Goal: Ask a question: Seek information or help from site administrators or community

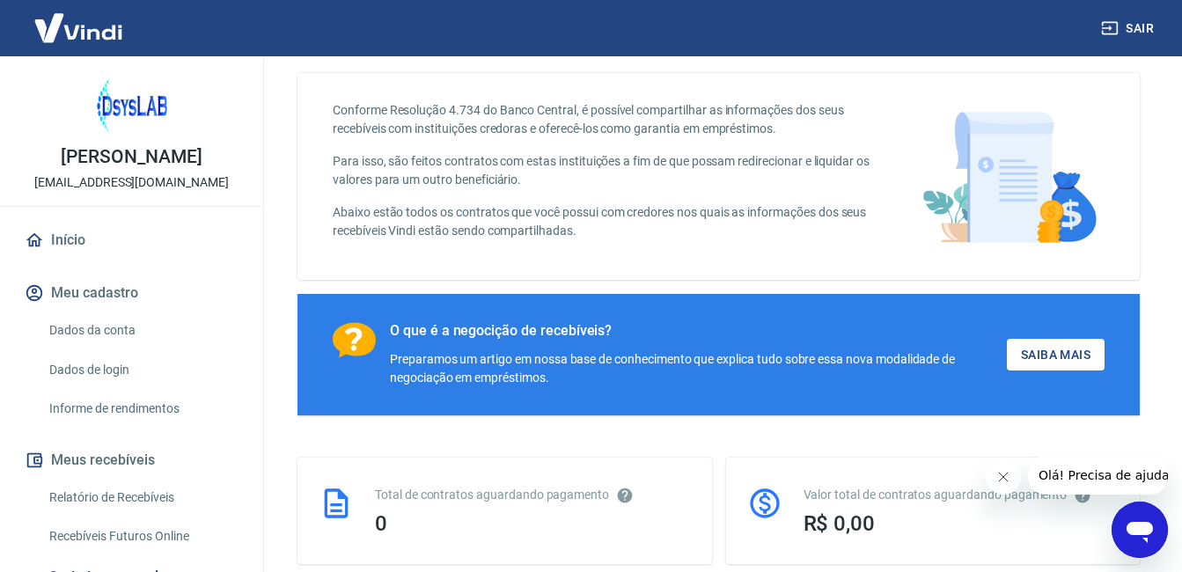
scroll to position [88, 0]
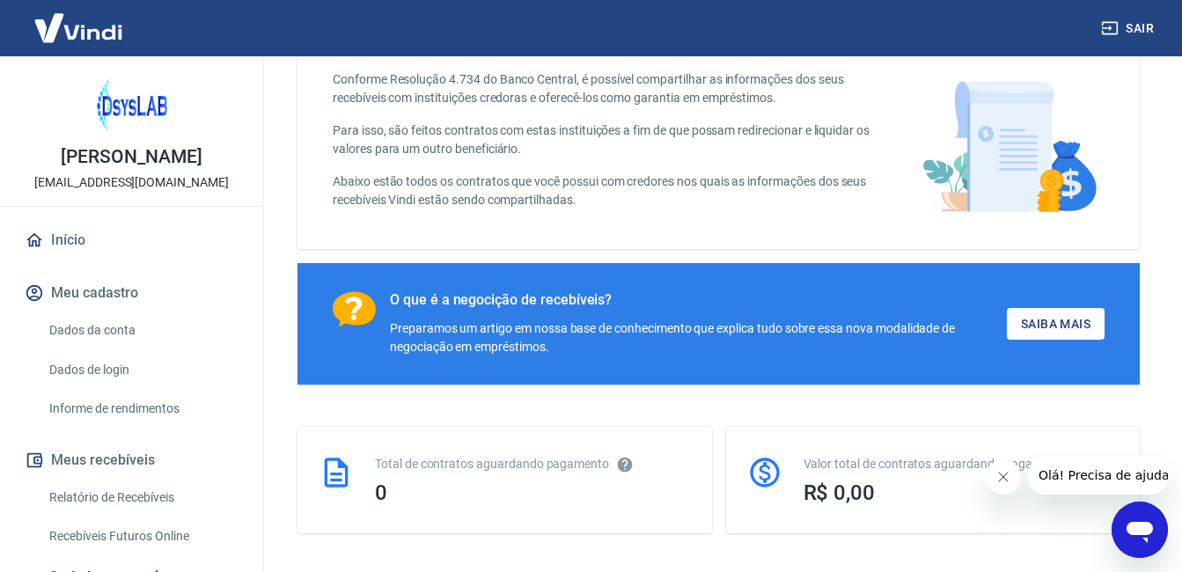
click at [1111, 524] on div "Valor total de contratos aguardando pagamento R$ 0,00" at bounding box center [933, 480] width 415 height 107
click at [1130, 528] on icon "Abrir janela de mensagens" at bounding box center [1140, 532] width 26 height 21
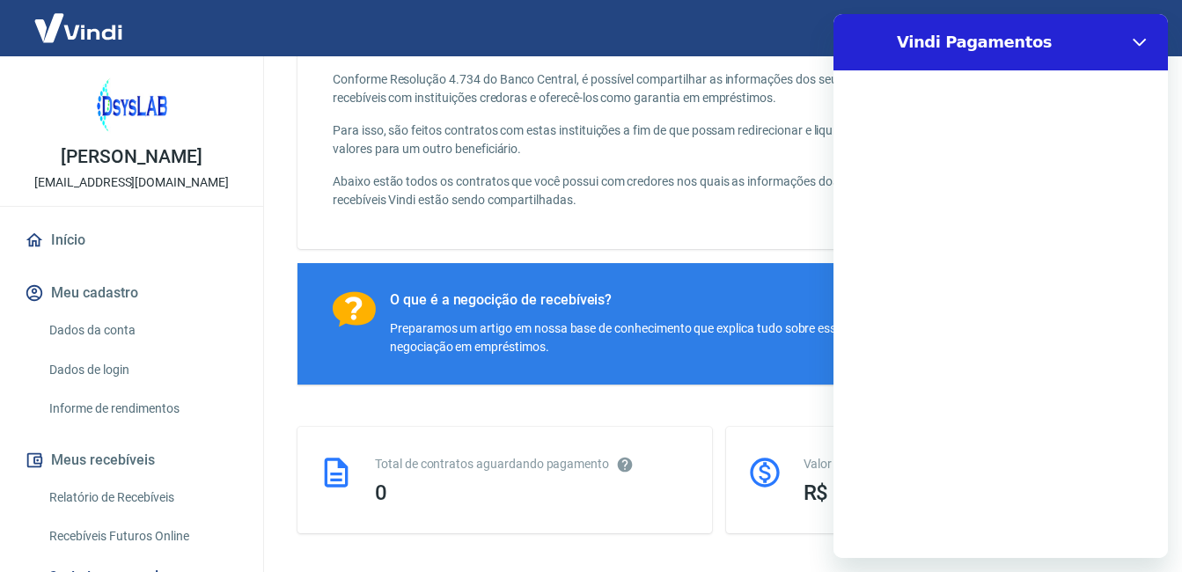
scroll to position [0, 0]
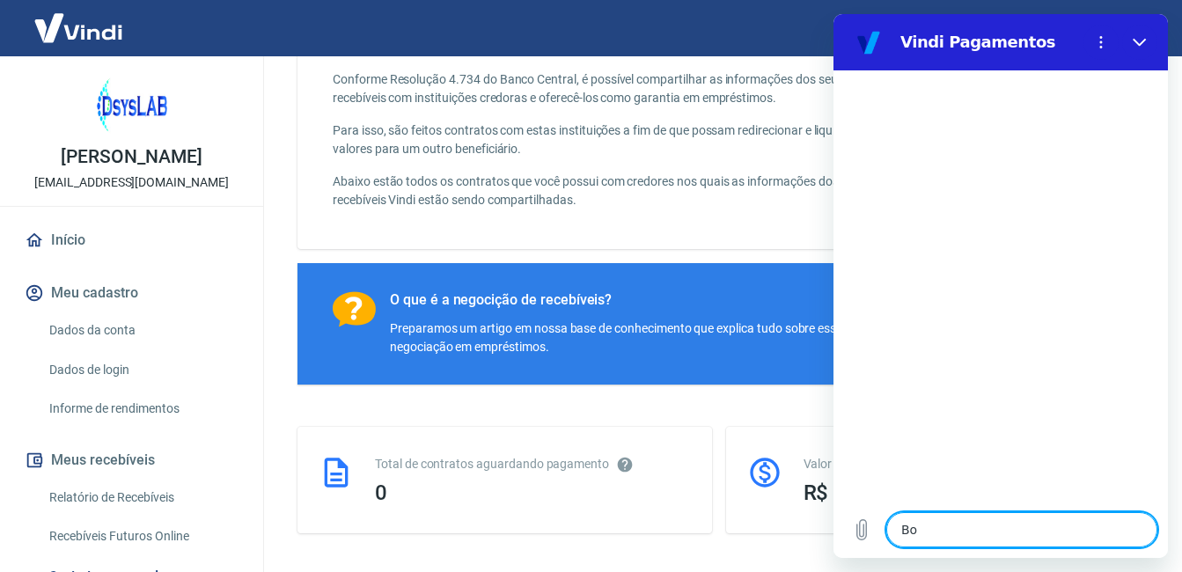
type textarea "Boa"
type textarea "x"
type textarea "Boa"
type textarea "x"
type textarea "Boa t"
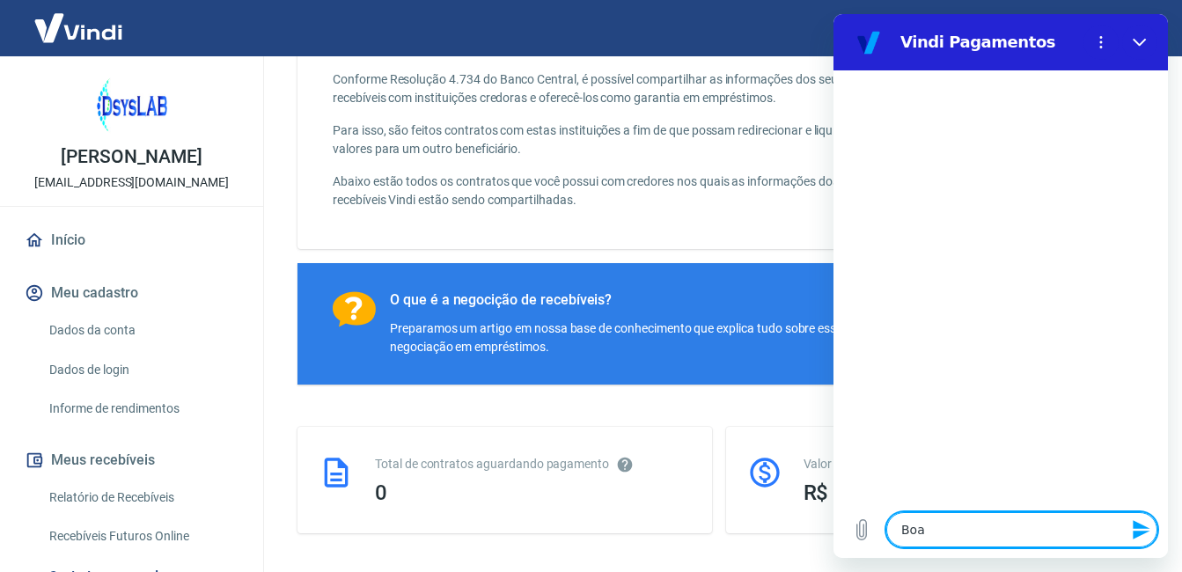
type textarea "x"
type textarea "Boa ta"
type textarea "x"
type textarea "Boa tar"
type textarea "x"
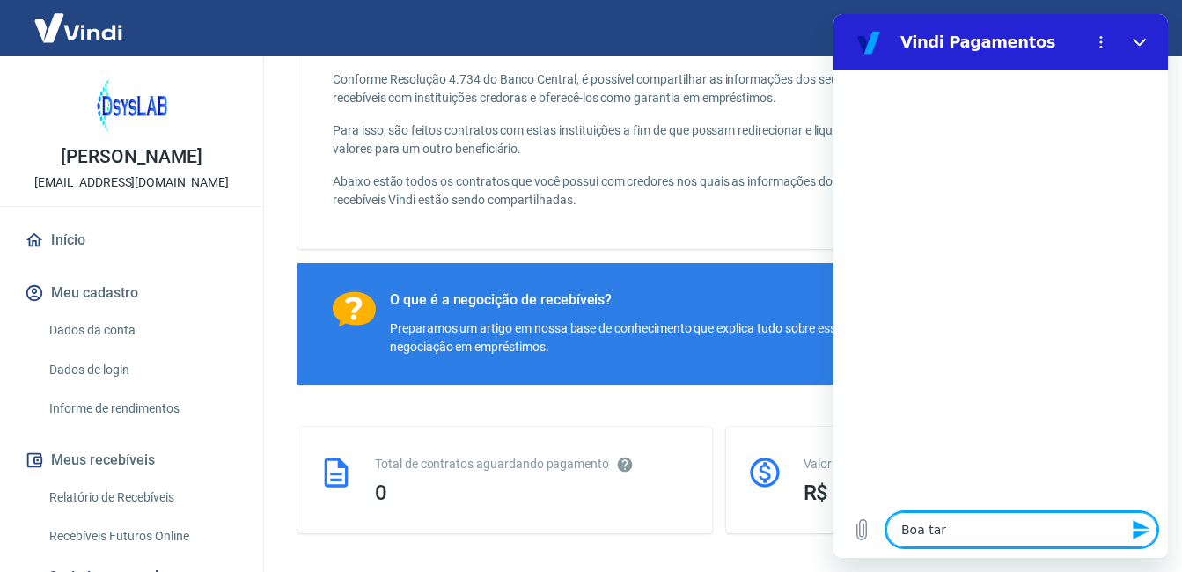
type textarea "Boa tard"
type textarea "x"
type textarea "Boa tarde"
type textarea "x"
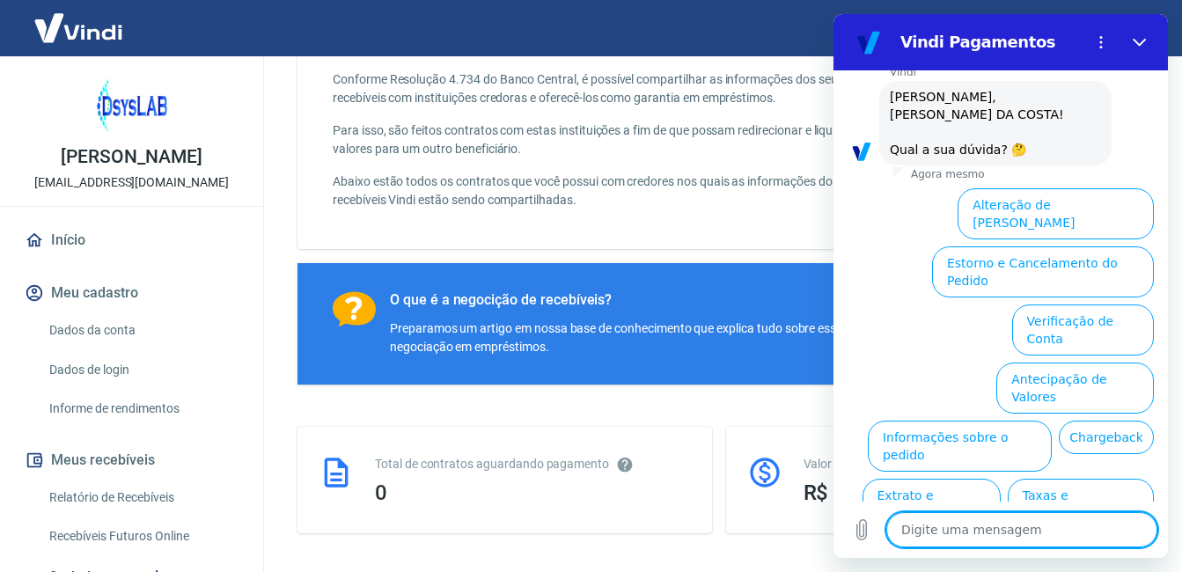
scroll to position [131, 0]
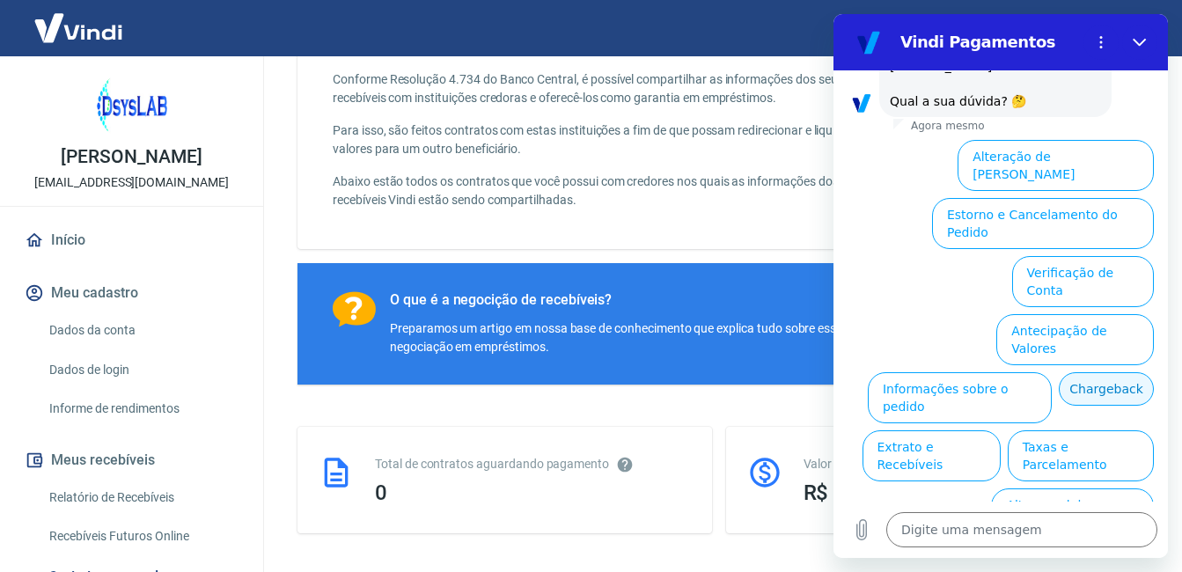
click at [1059, 372] on button "Chargeback" at bounding box center [1106, 388] width 95 height 33
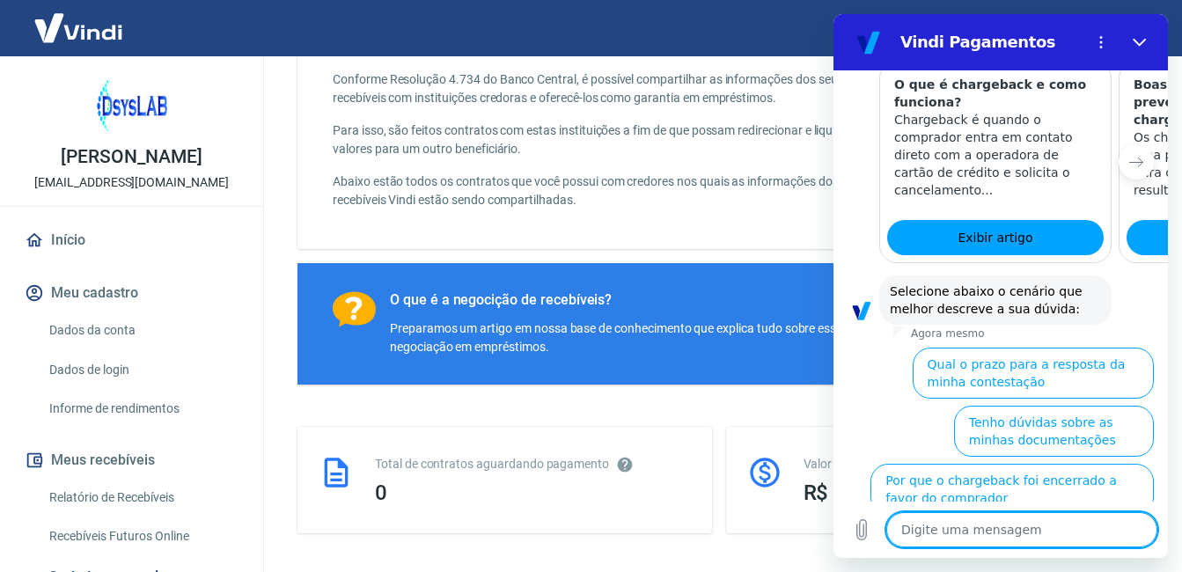
scroll to position [656, 0]
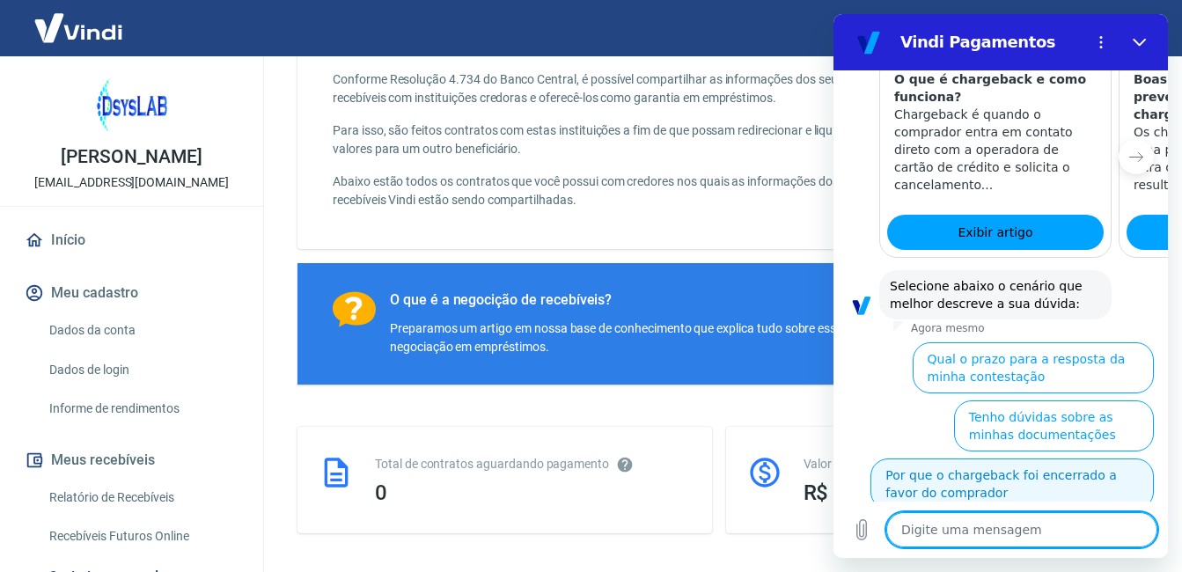
click at [909, 459] on button "Por que o chargeback foi encerrado a favor do comprador" at bounding box center [1012, 484] width 283 height 51
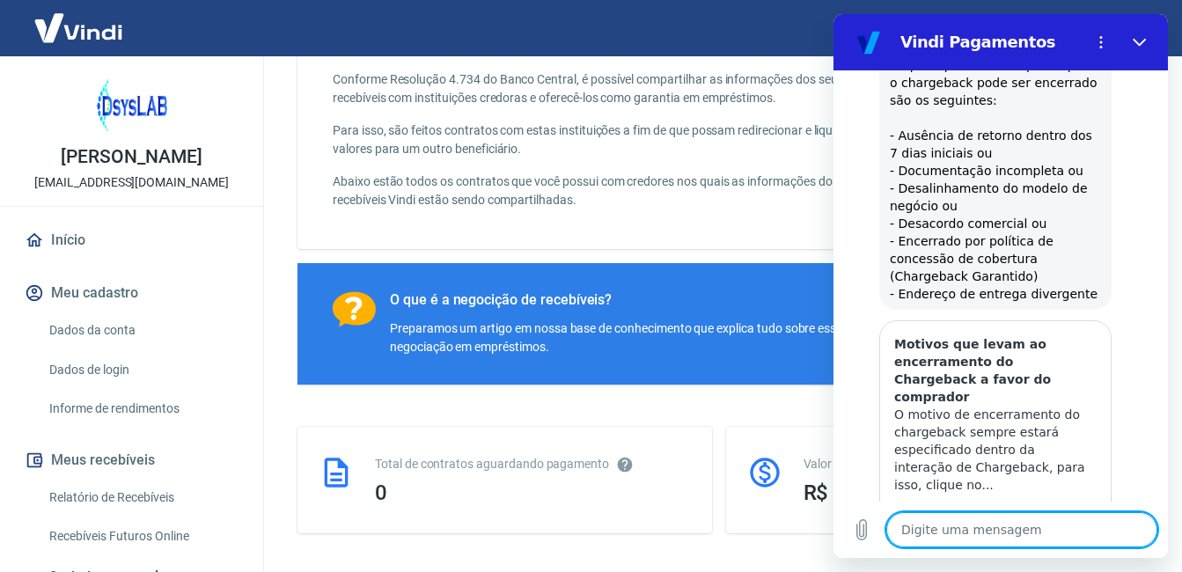
type textarea "x"
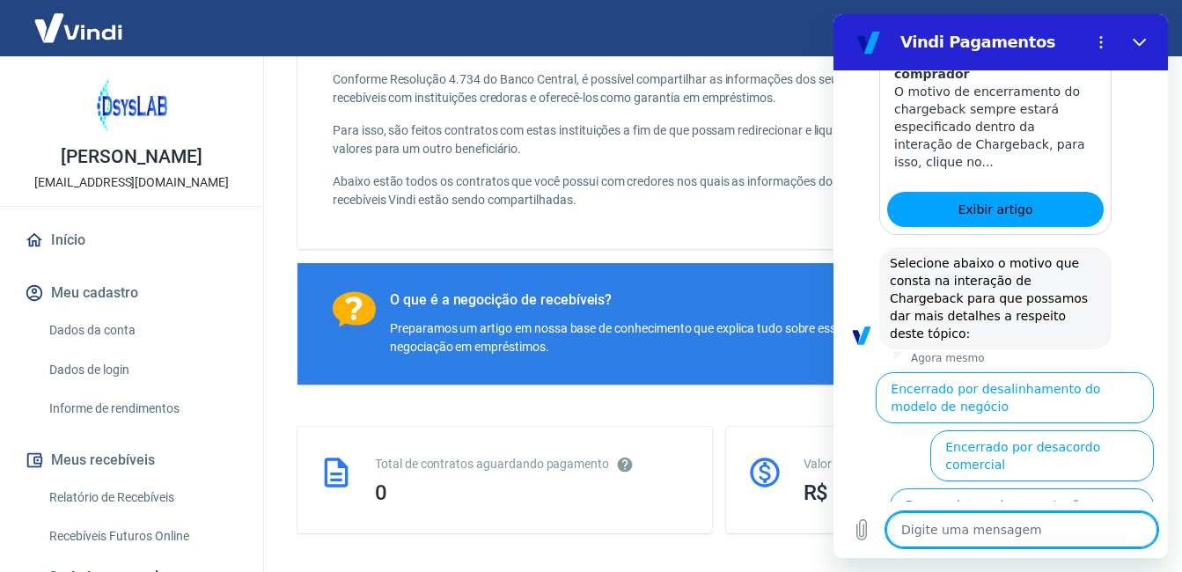
scroll to position [1494, 0]
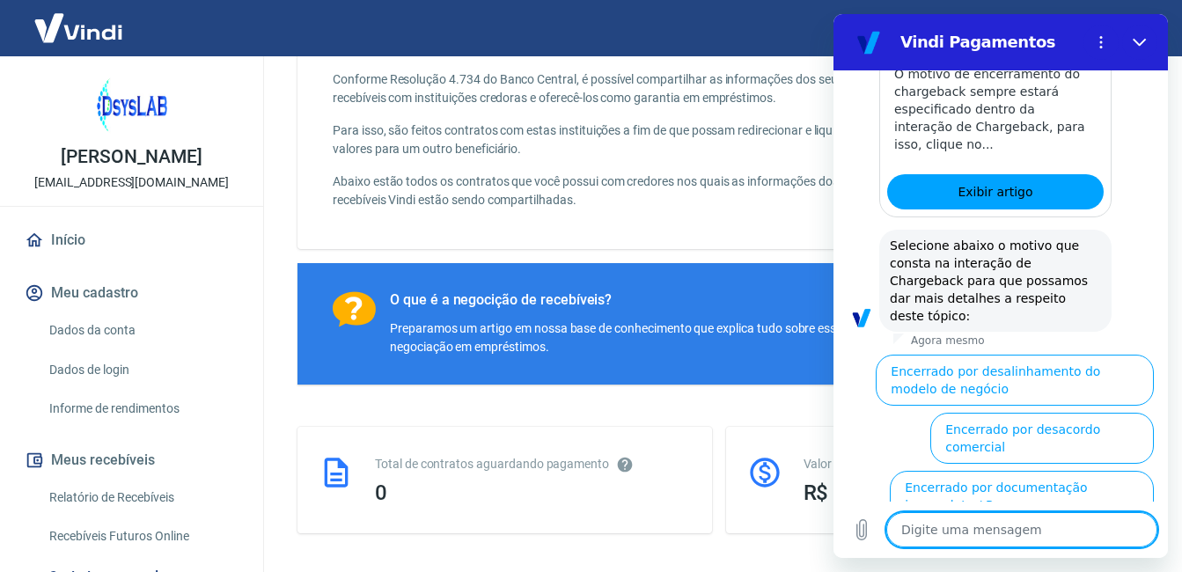
type textarea "c"
type textarea "x"
type textarea "co"
type textarea "x"
type textarea "com"
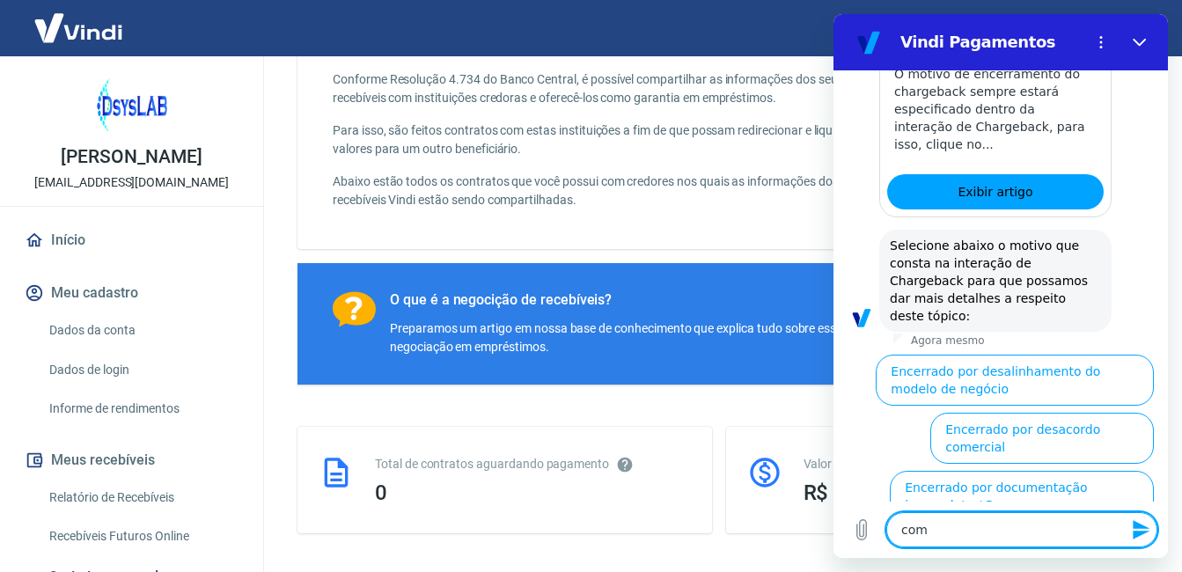
type textarea "x"
type textarea "como"
type textarea "x"
type textarea "como"
type textarea "x"
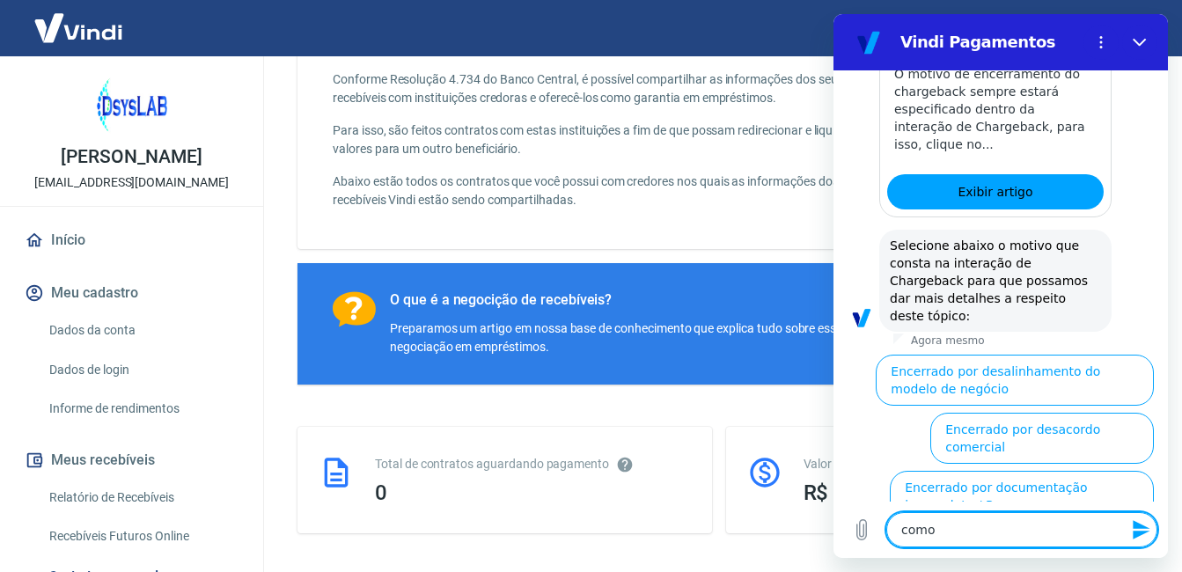
type textarea "como f"
type textarea "x"
type textarea "como fe"
type textarea "x"
type textarea "como fec"
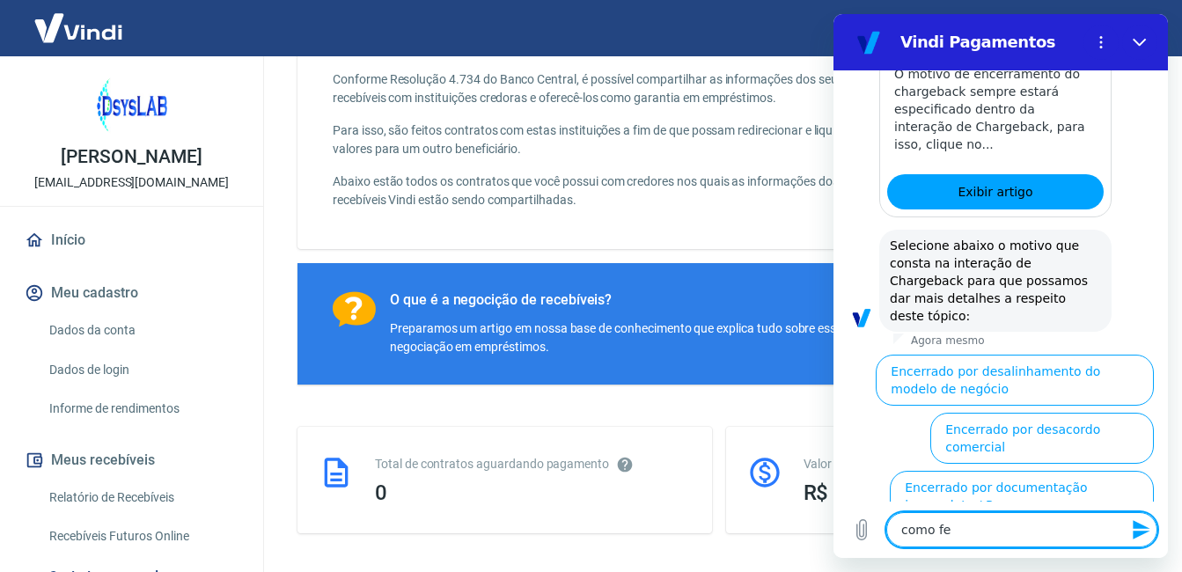
type textarea "x"
type textarea "como fech"
type textarea "x"
type textarea "como fecho"
type textarea "x"
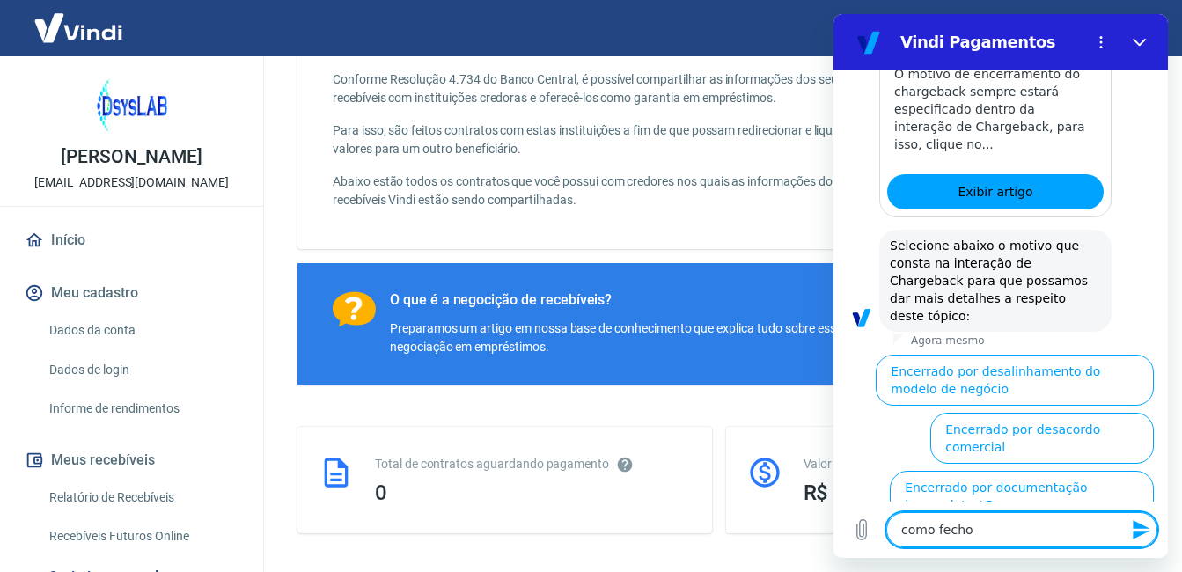
type textarea "como fecho"
type textarea "x"
type textarea "como [PERSON_NAME]"
type textarea "x"
type textarea "como [PERSON_NAME]"
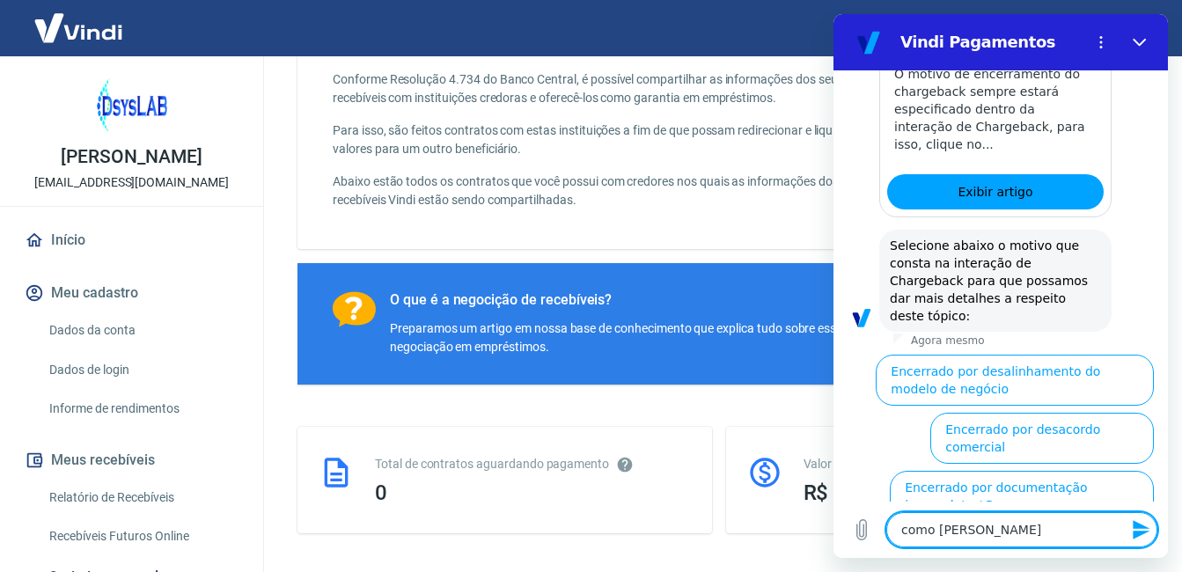
type textarea "x"
type textarea "como fecho o c"
type textarea "x"
type textarea "como fecho o ch"
type textarea "x"
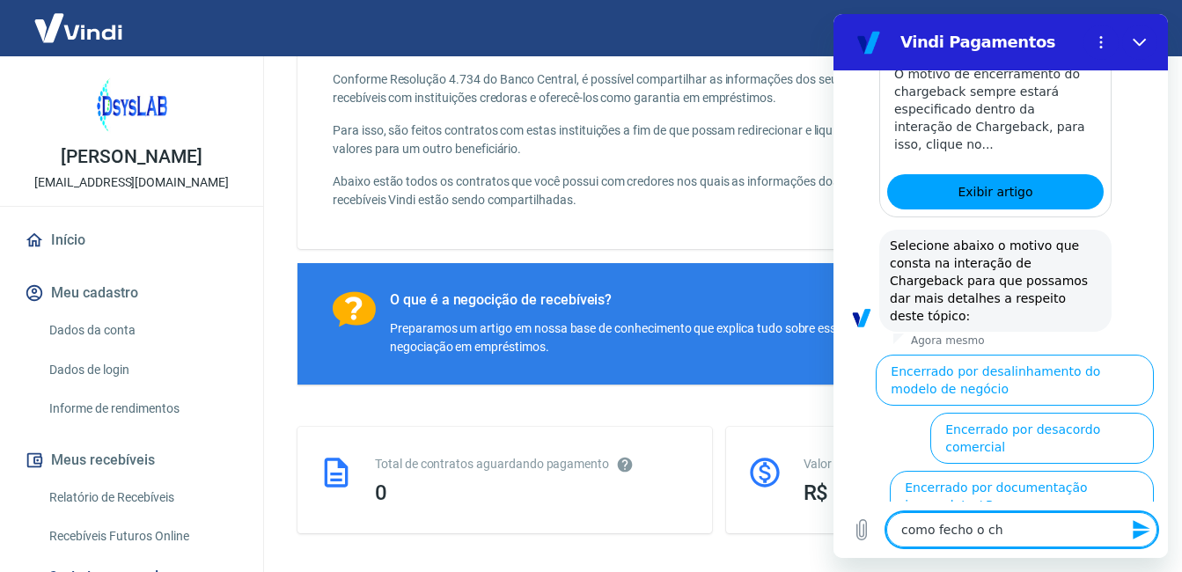
type textarea "como fecho o cha"
type textarea "x"
type textarea "como fecho o char"
type textarea "x"
type textarea "como fecho o [DEMOGRAPHIC_DATA]"
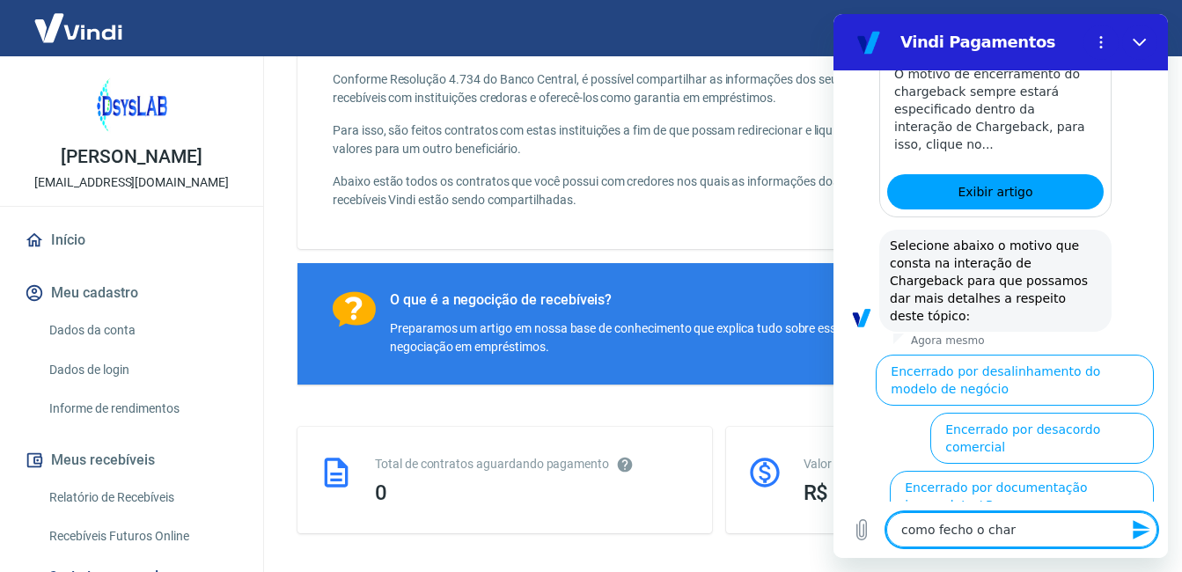
type textarea "x"
type textarea "como fecho o charge"
type textarea "x"
type textarea "como fecho o chargeb"
type textarea "x"
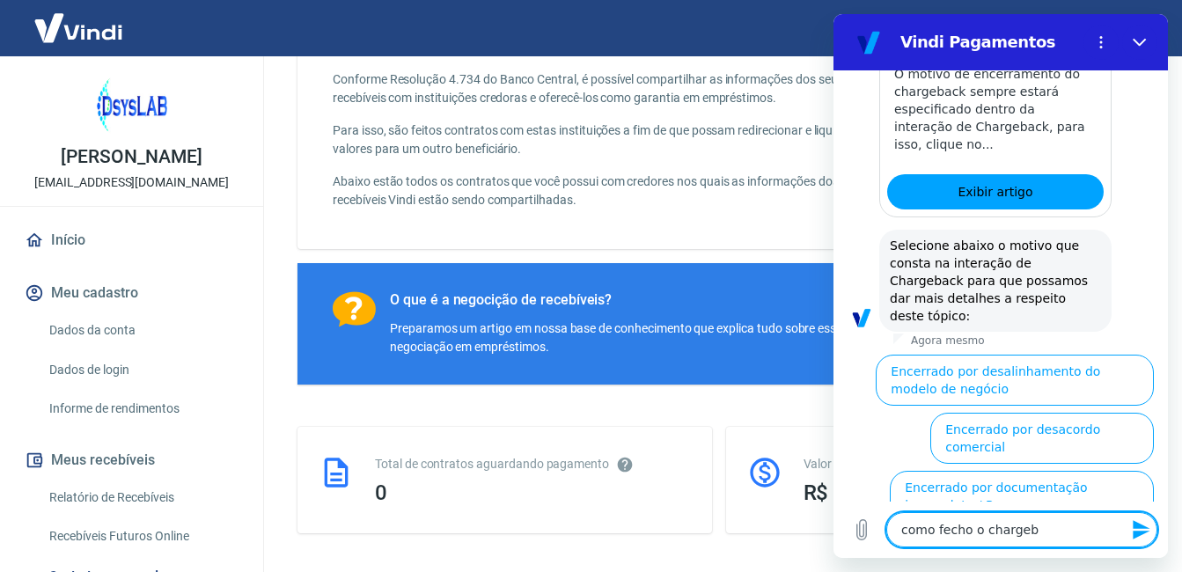
type textarea "como fecho o chargeba"
type textarea "x"
type textarea "como fecho o chargebac"
type textarea "x"
type textarea "como fecho o chargeback"
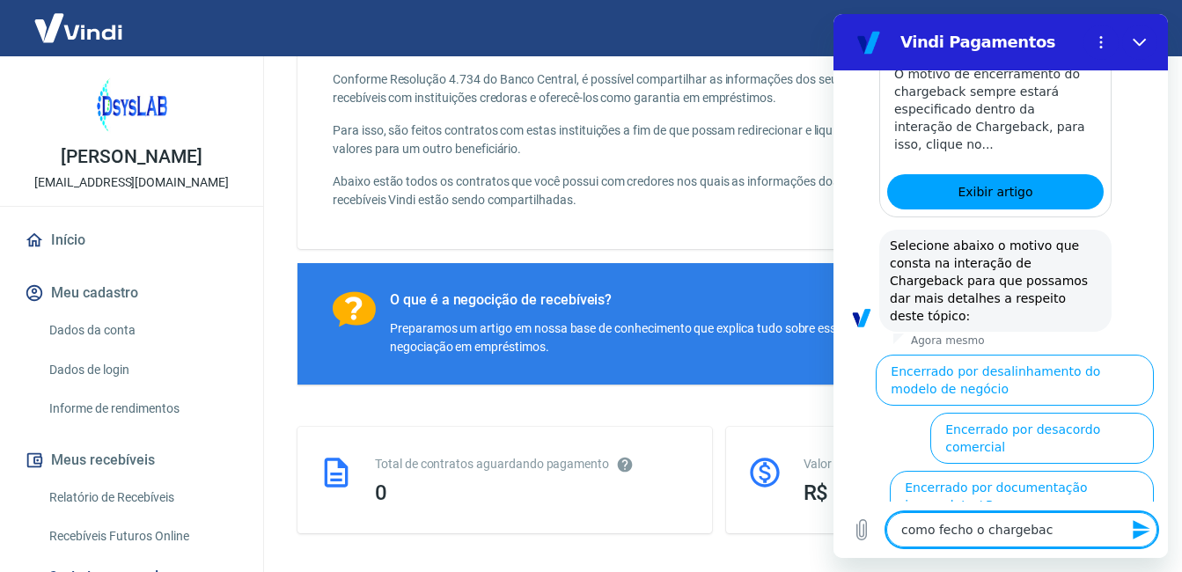
type textarea "x"
type textarea "como fecho o chargeback?"
type textarea "x"
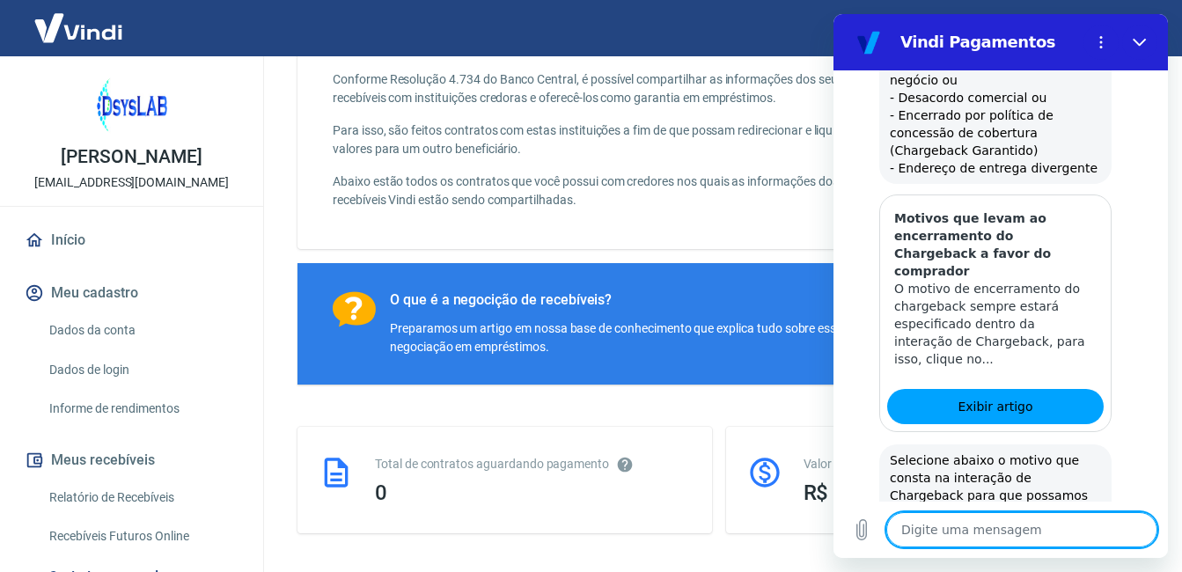
type textarea "x"
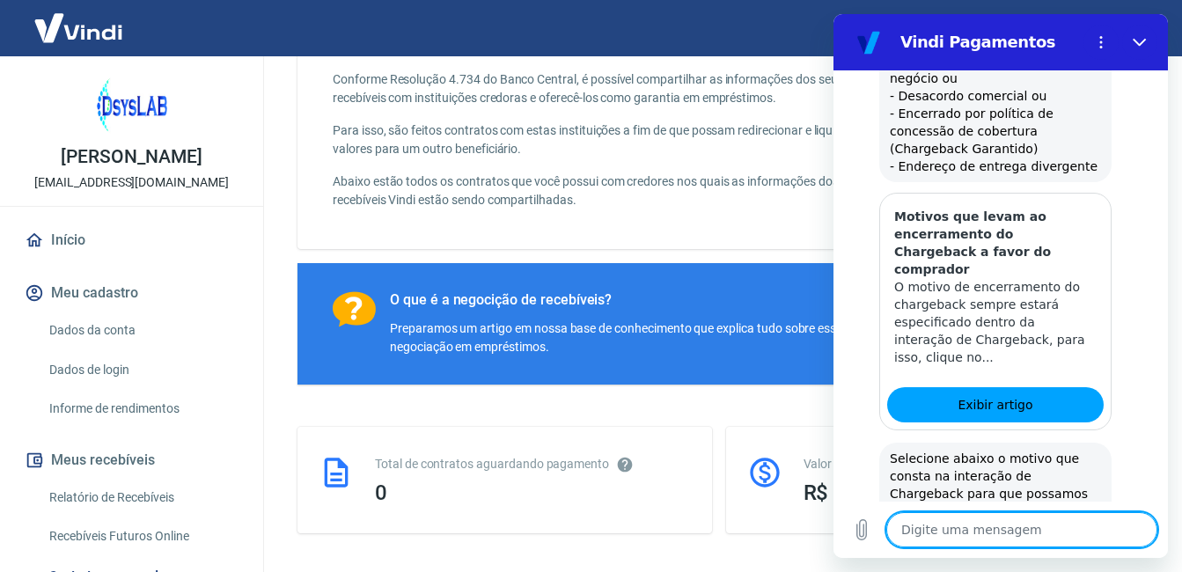
type textarea "q"
type textarea "x"
type textarea "qu"
type textarea "x"
type textarea "qua"
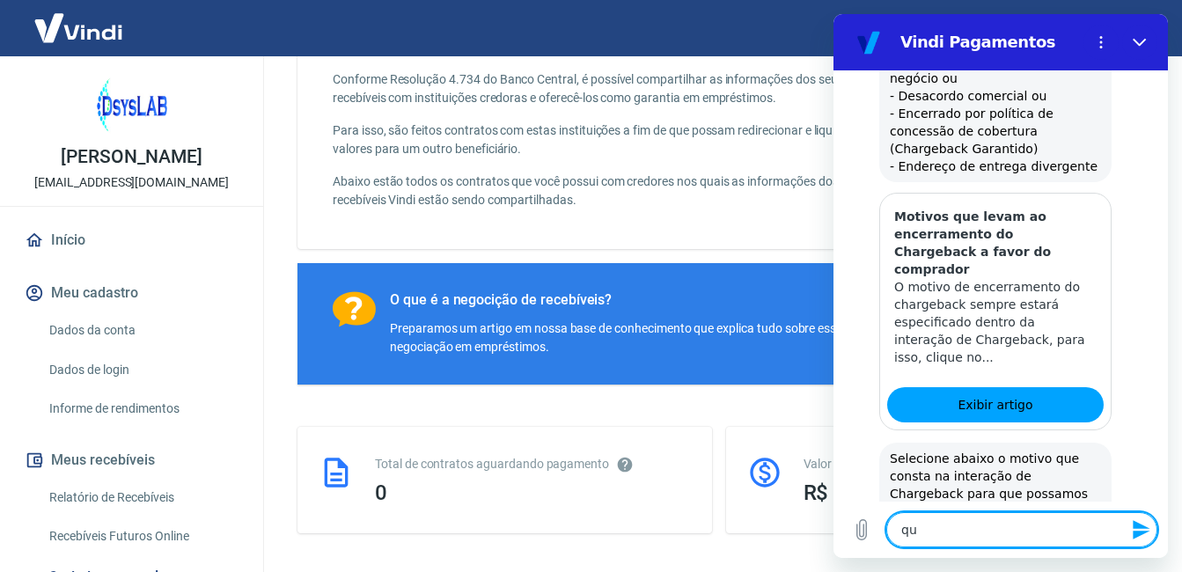
type textarea "x"
type textarea "quant"
type textarea "x"
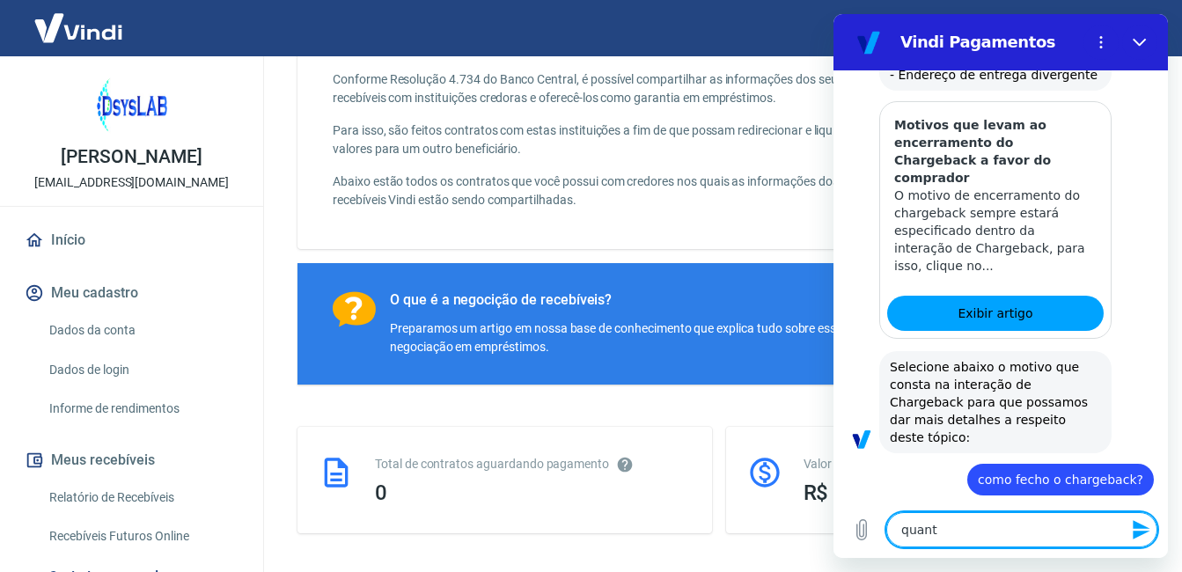
type textarea "quanto"
type textarea "x"
type textarea "quanto"
type textarea "x"
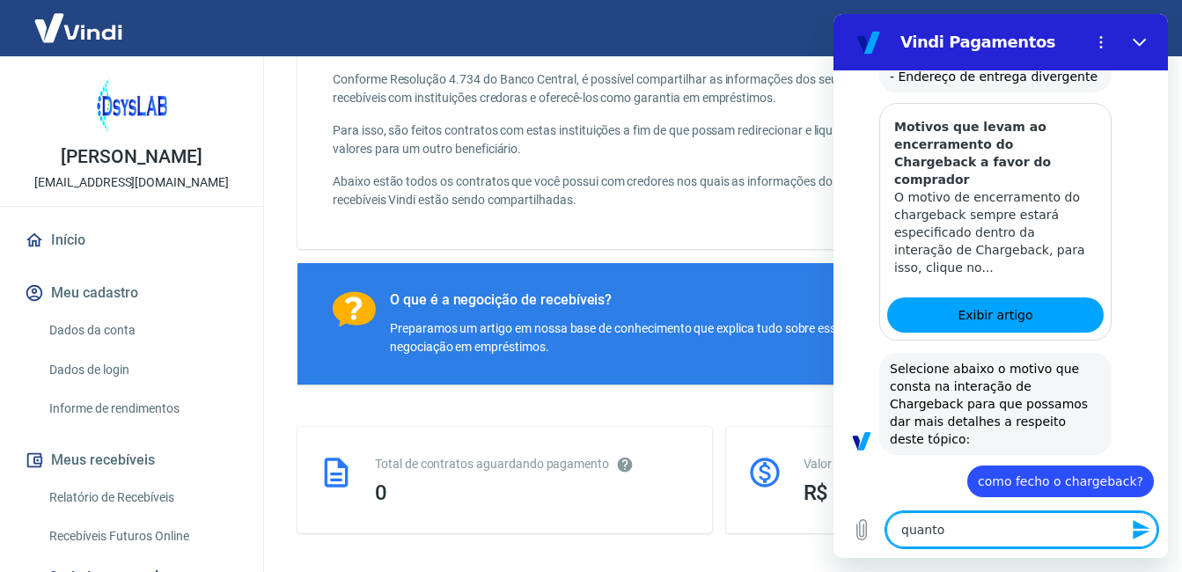
scroll to position [1374, 0]
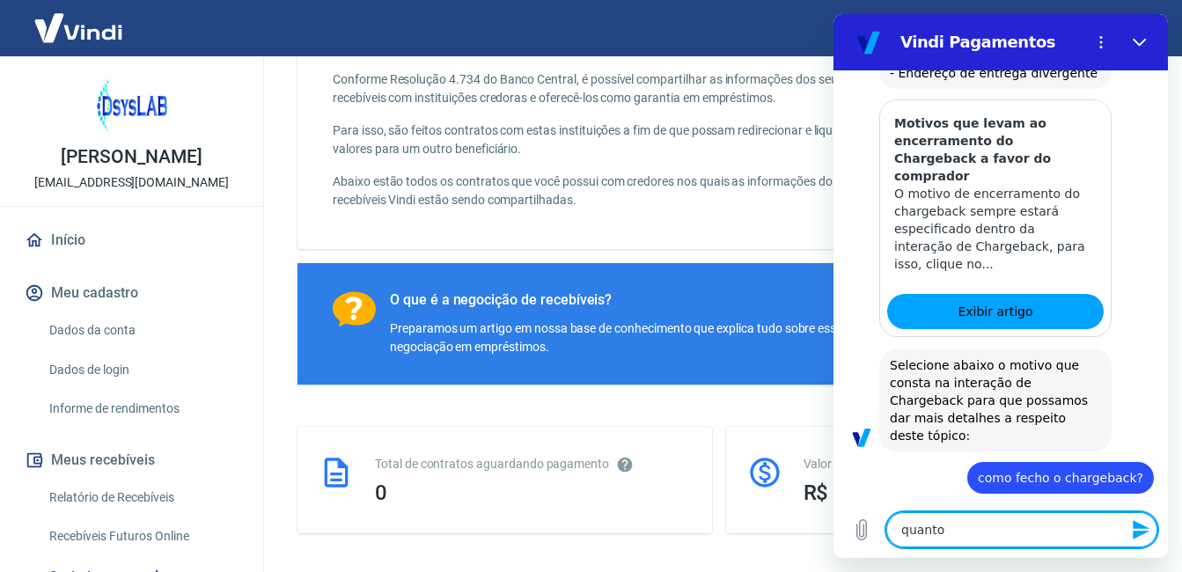
type textarea "quanto t"
type textarea "x"
type textarea "quanto te"
type textarea "x"
type textarea "quanto tem"
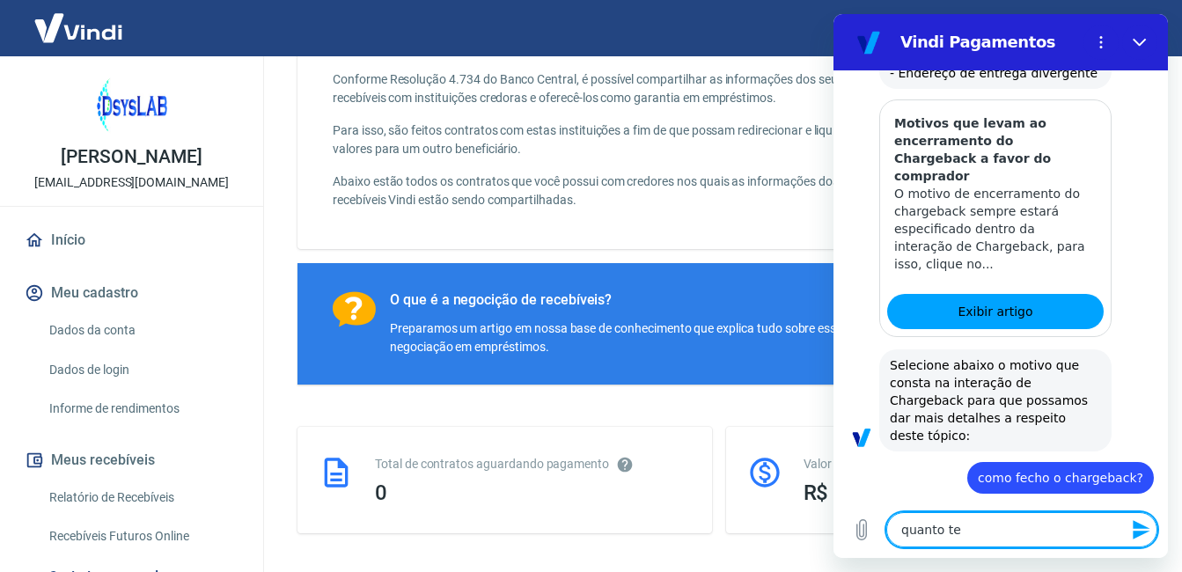
type textarea "x"
type textarea "quanto temp"
type textarea "x"
type textarea "quanto tempo"
type textarea "x"
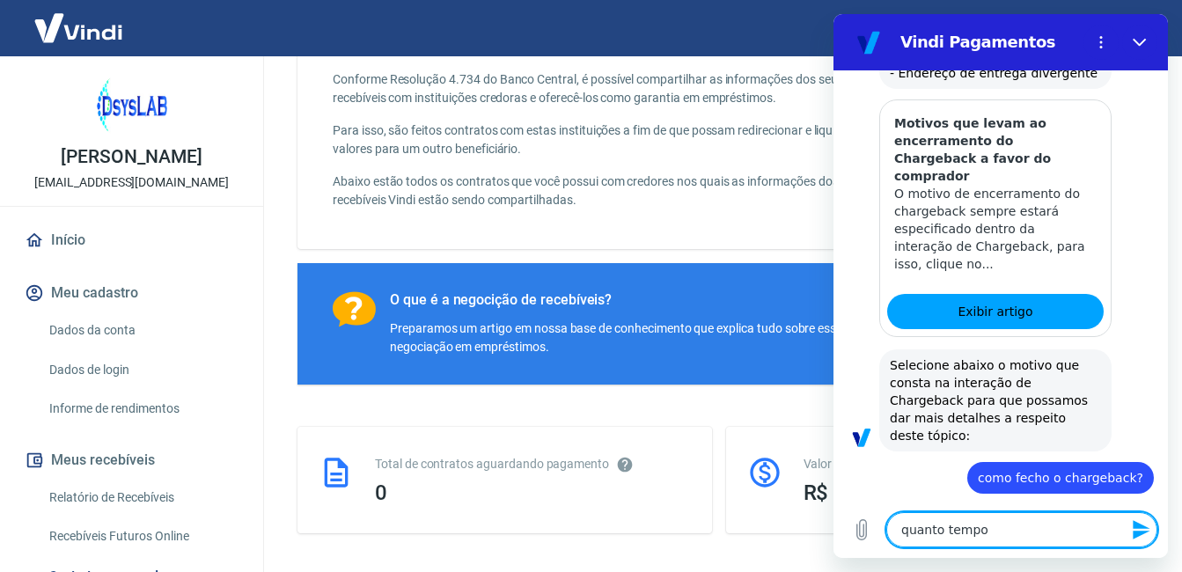
type textarea "quanto tempo"
type textarea "x"
type textarea "quanto tempo f"
type textarea "x"
type textarea "quanto tempo fi"
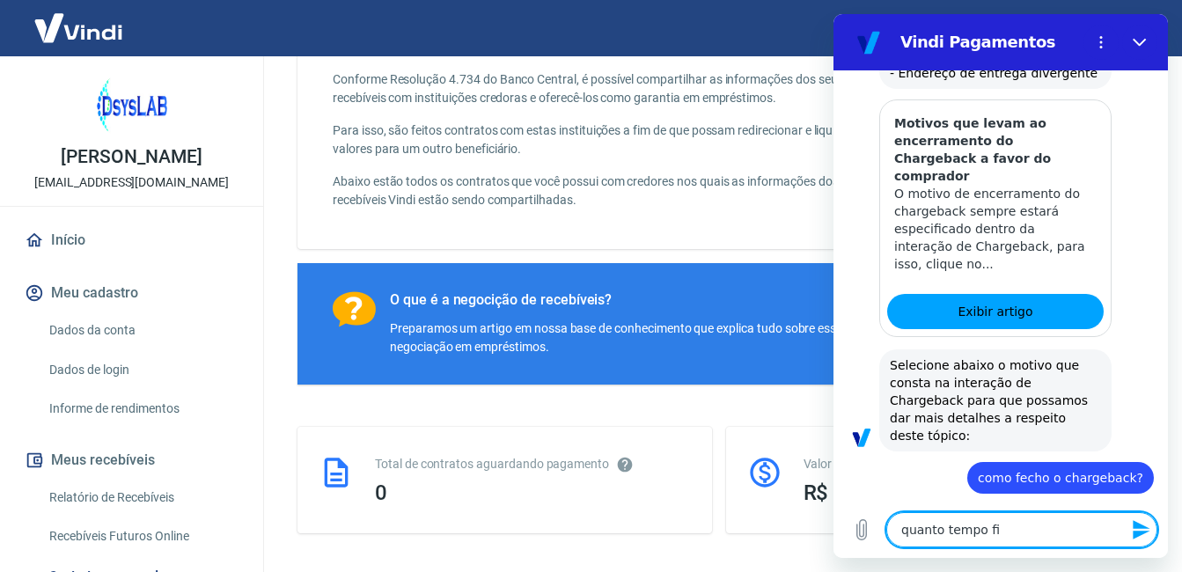
type textarea "x"
type textarea "quanto tempo fic"
type textarea "x"
type textarea "quanto tempo fica"
type textarea "x"
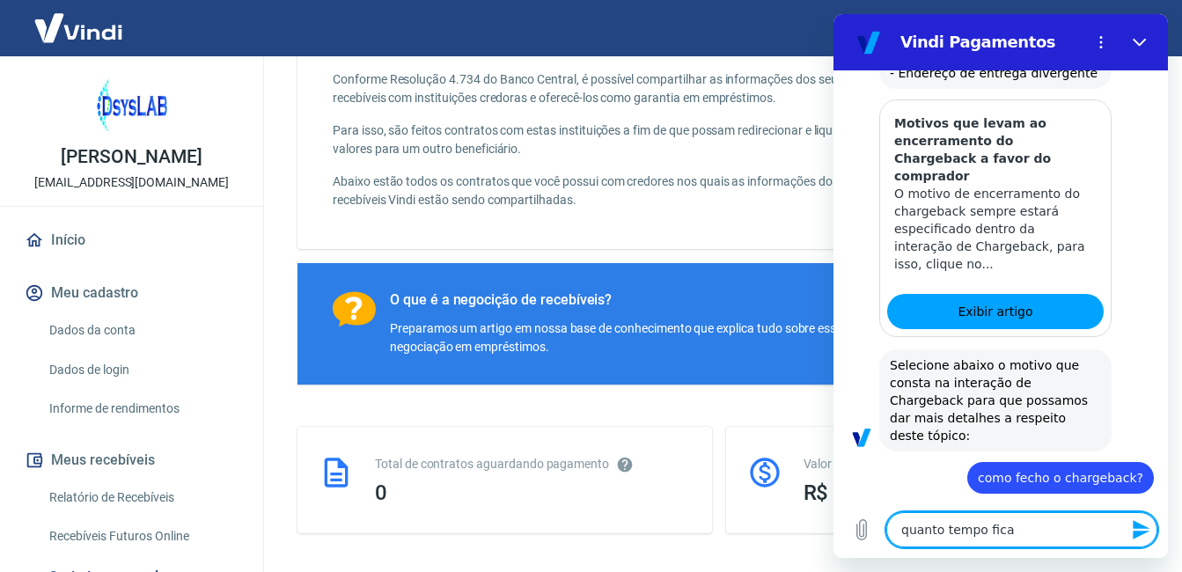
type textarea "quanto tempo fica"
type textarea "x"
type textarea "quanto tempo fica a"
type textarea "x"
type textarea "quanto tempo fica ab"
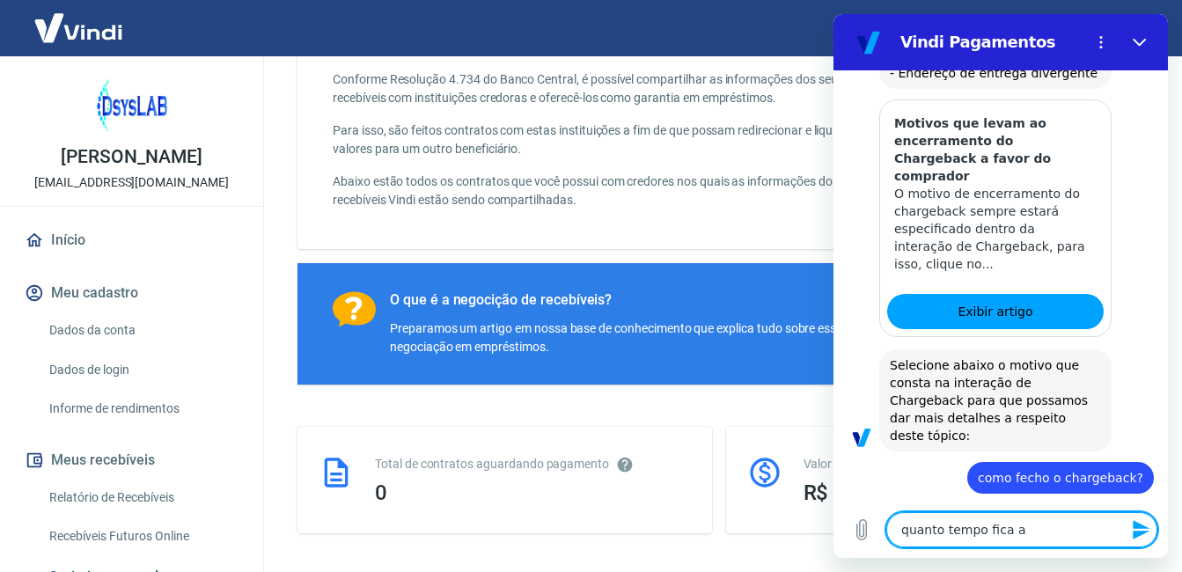
type textarea "x"
type textarea "quanto tempo fica abe"
type textarea "x"
type textarea "quanto tempo fica aber"
type textarea "x"
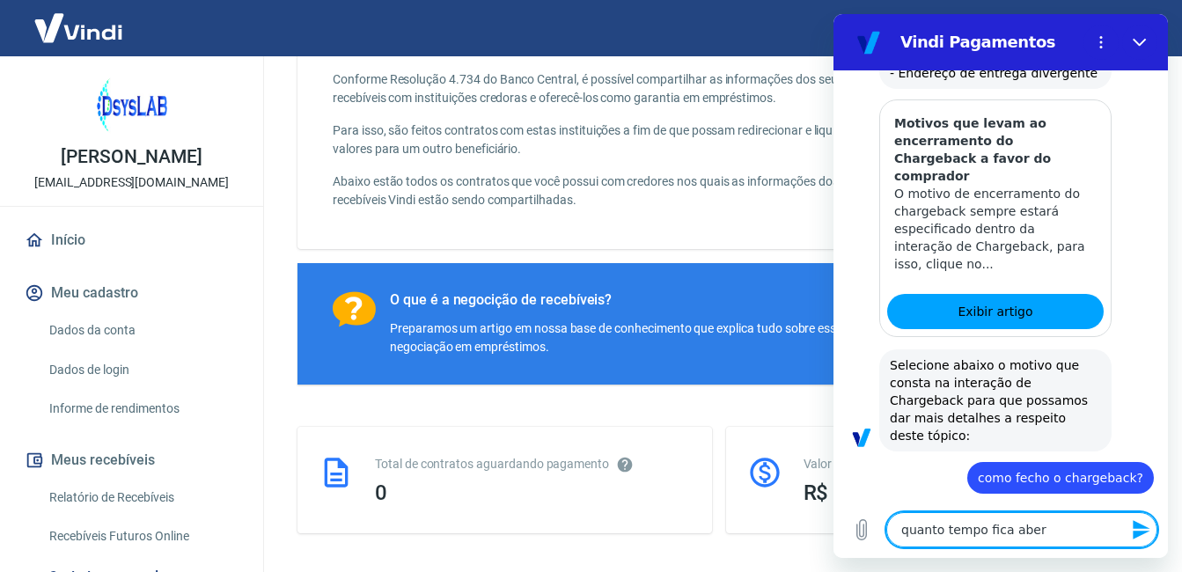
type textarea "quanto tempo fica abert"
type textarea "x"
type textarea "quanto tempo fica aberto"
type textarea "x"
type textarea "quanto tempo fica aberto?"
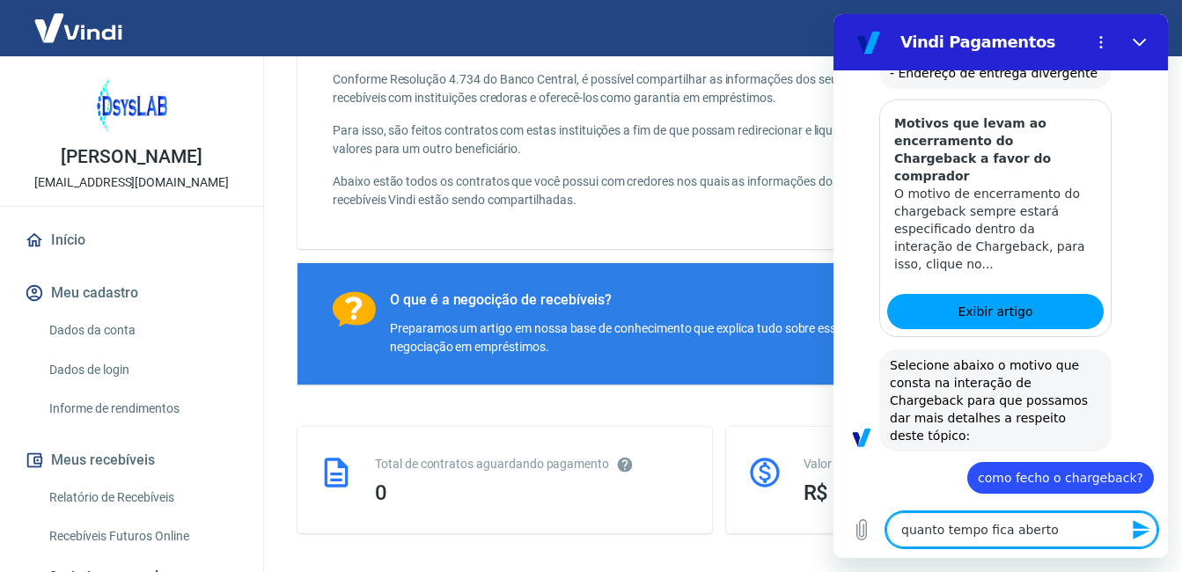
type textarea "x"
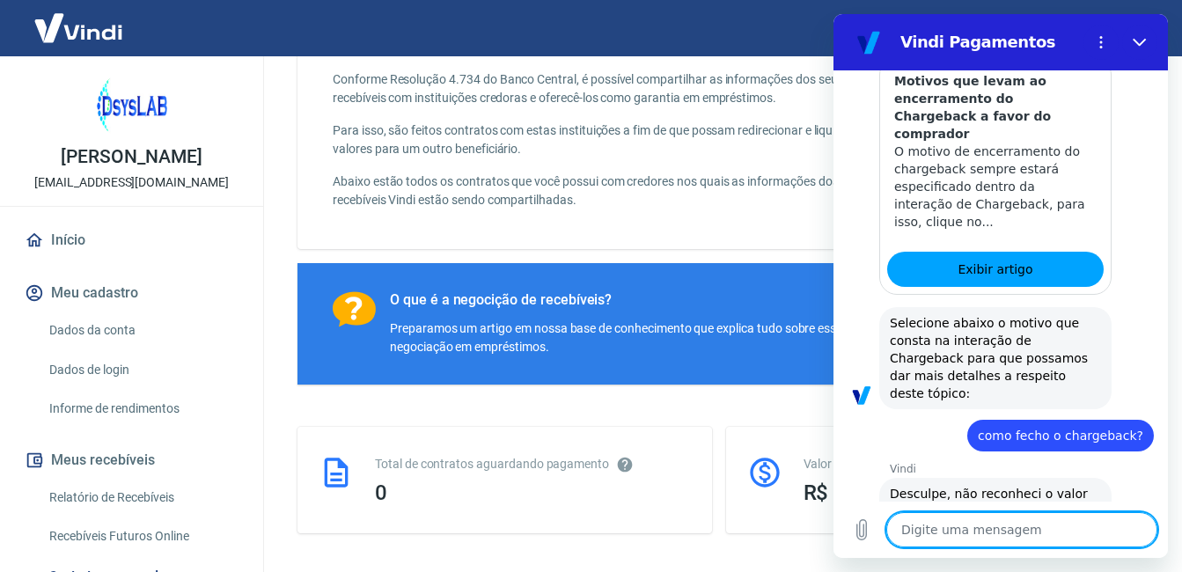
type textarea "x"
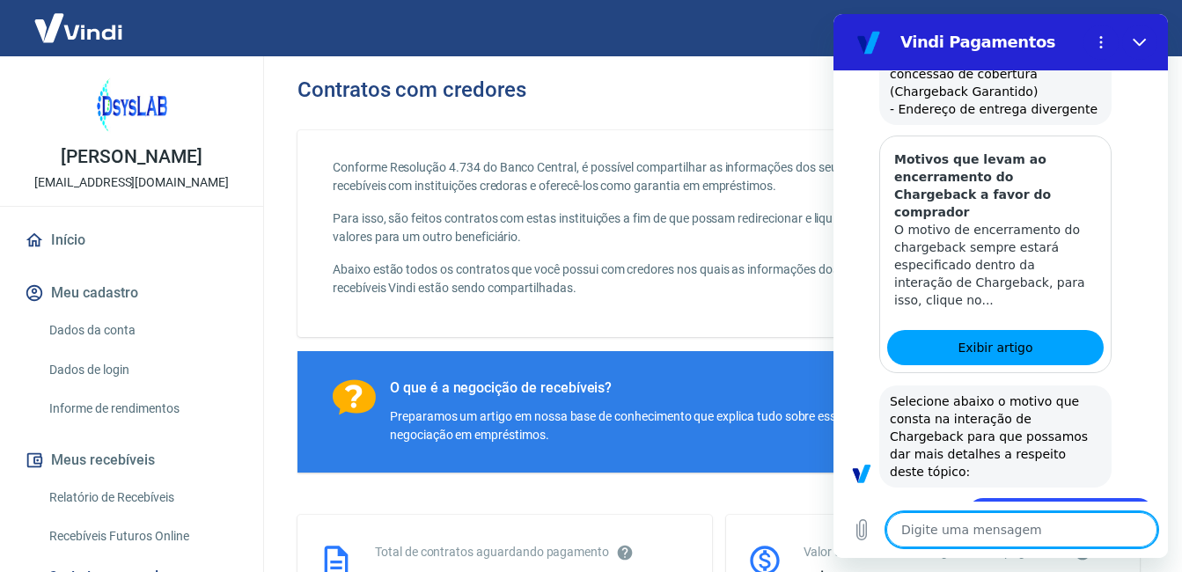
scroll to position [1510, 0]
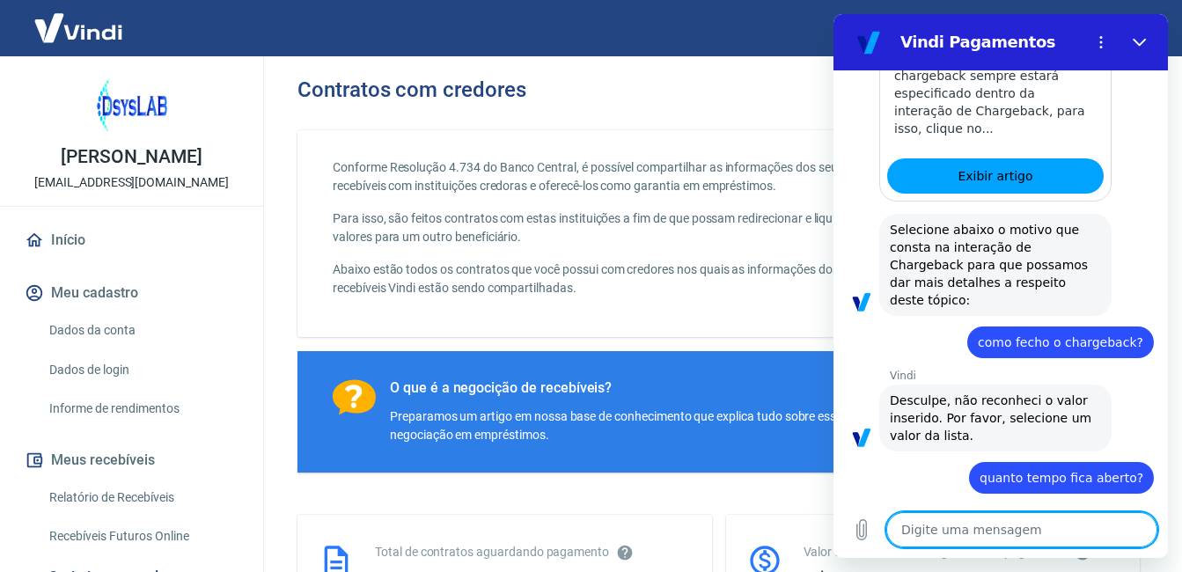
click at [941, 523] on textarea at bounding box center [1022, 529] width 271 height 35
type textarea "o"
type textarea "x"
type textarea "oi"
type textarea "x"
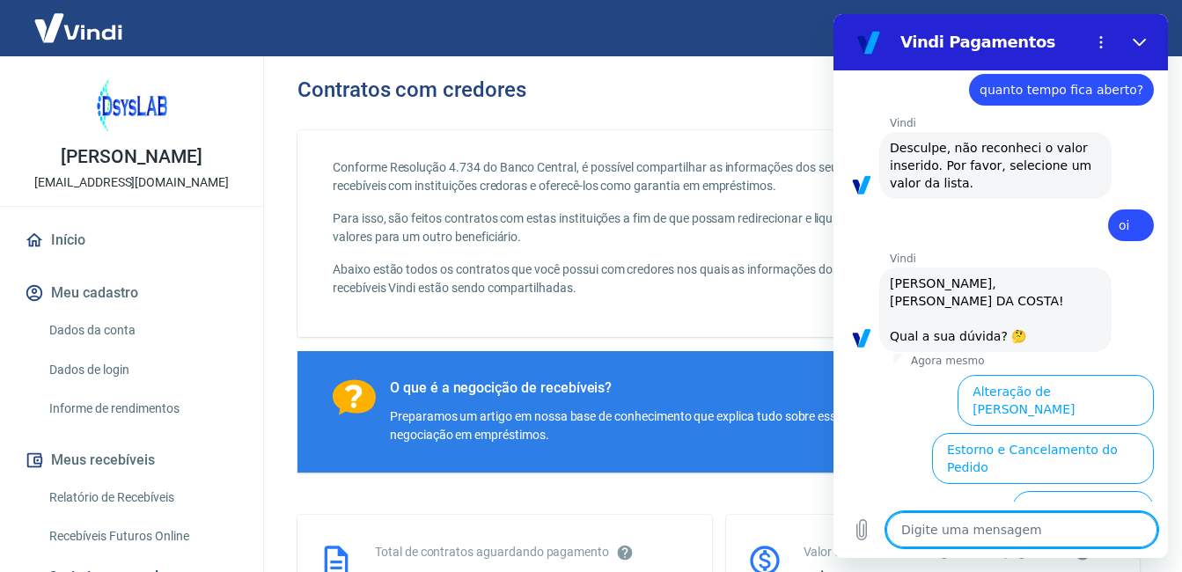
scroll to position [2027, 0]
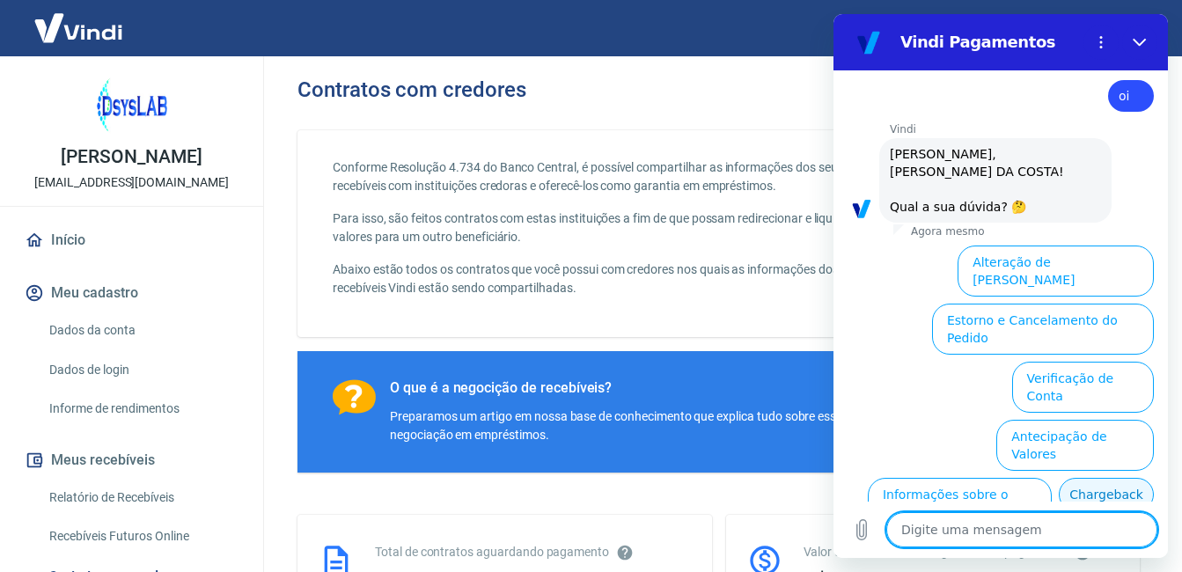
click at [1059, 478] on button "Chargeback" at bounding box center [1106, 494] width 95 height 33
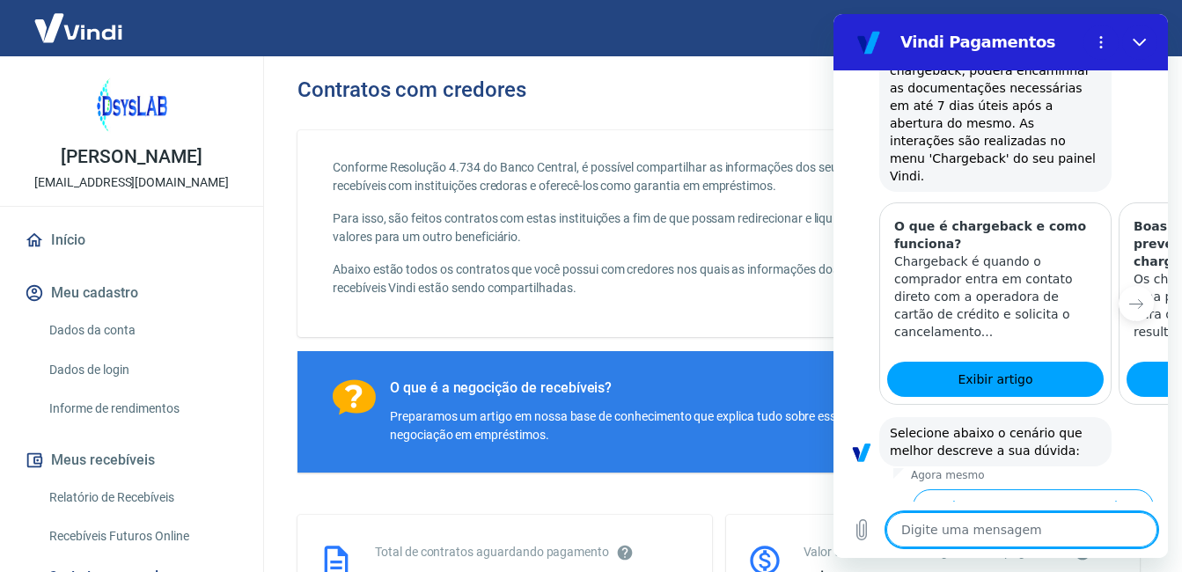
scroll to position [2552, 0]
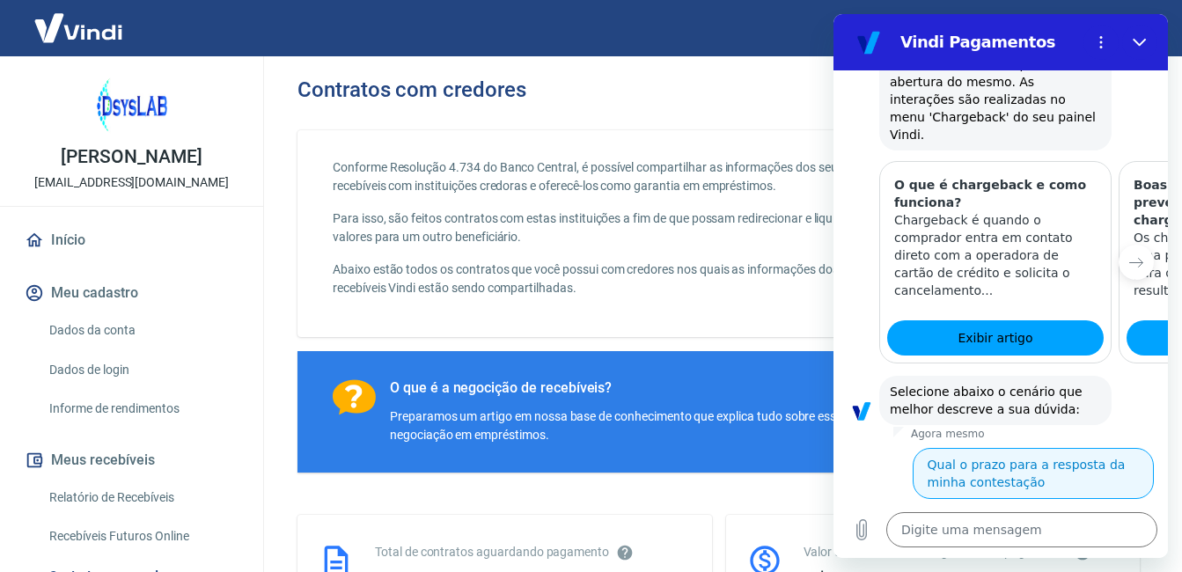
click at [966, 448] on button "Qual o prazo para a resposta da minha contestação" at bounding box center [1033, 473] width 241 height 51
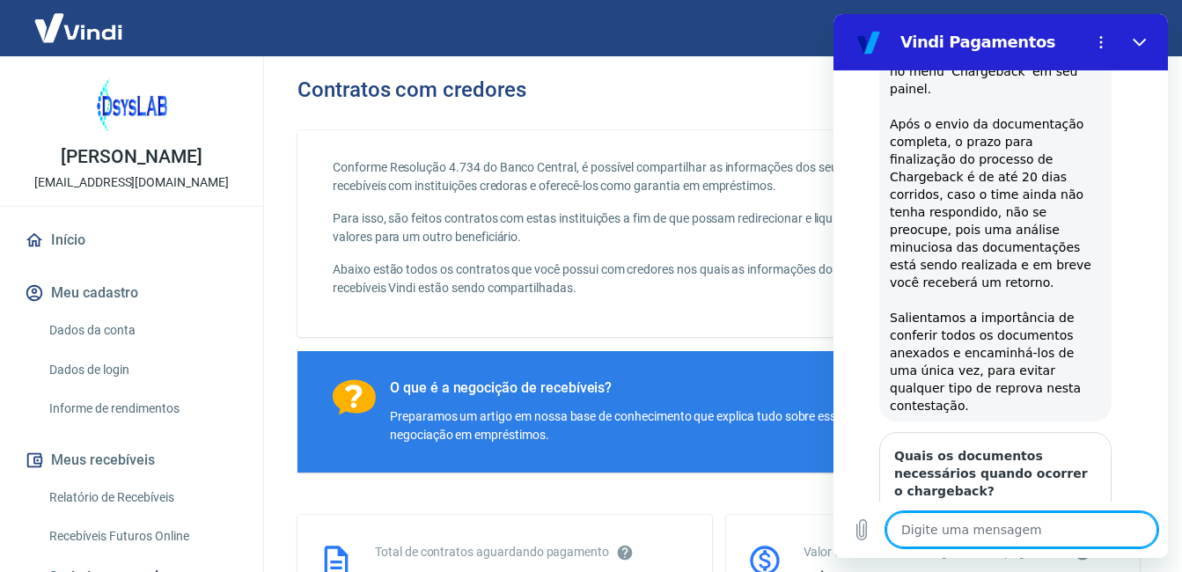
scroll to position [3175, 0]
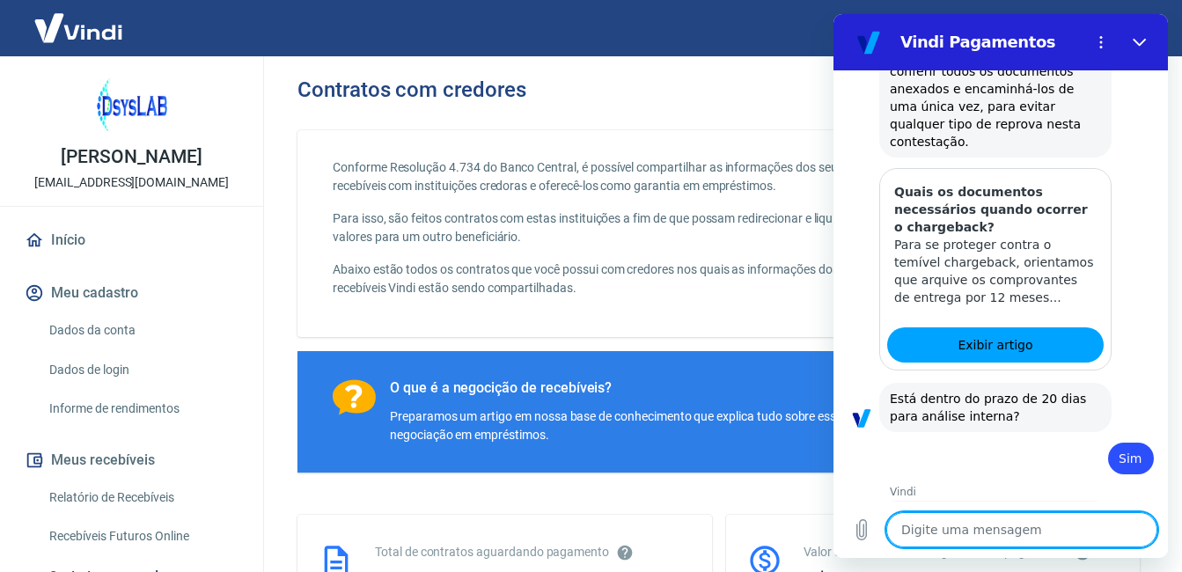
scroll to position [3397, 0]
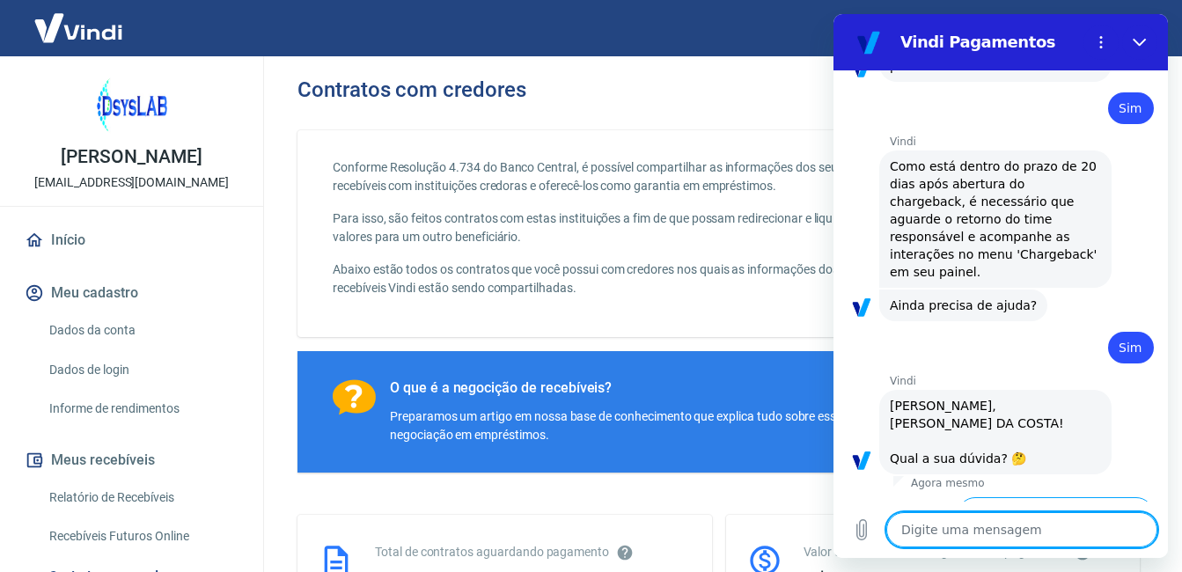
scroll to position [3874, 0]
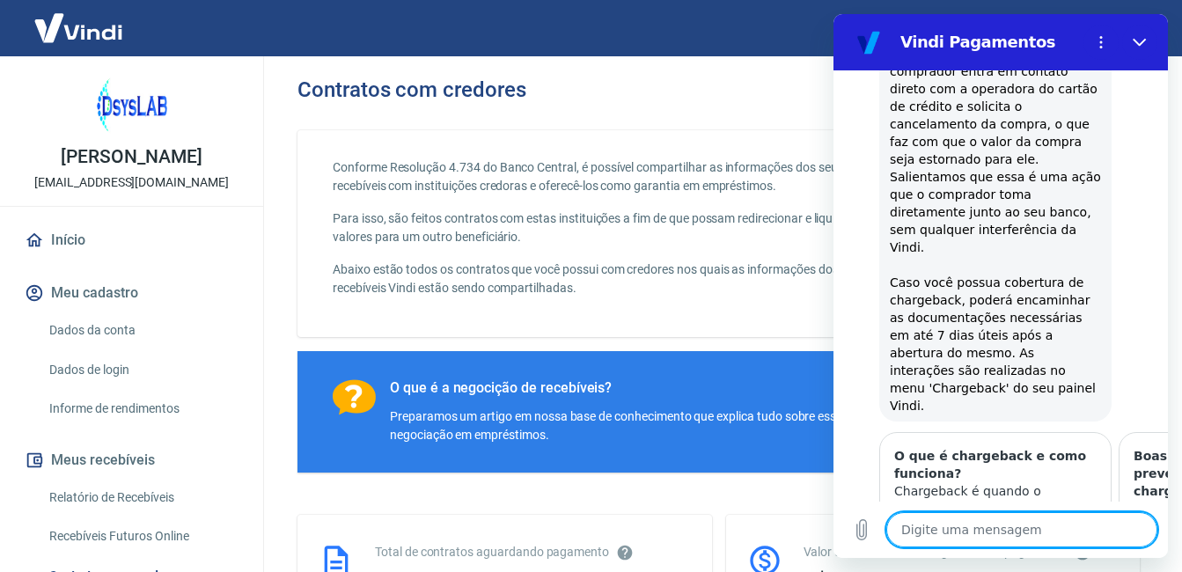
scroll to position [4399, 0]
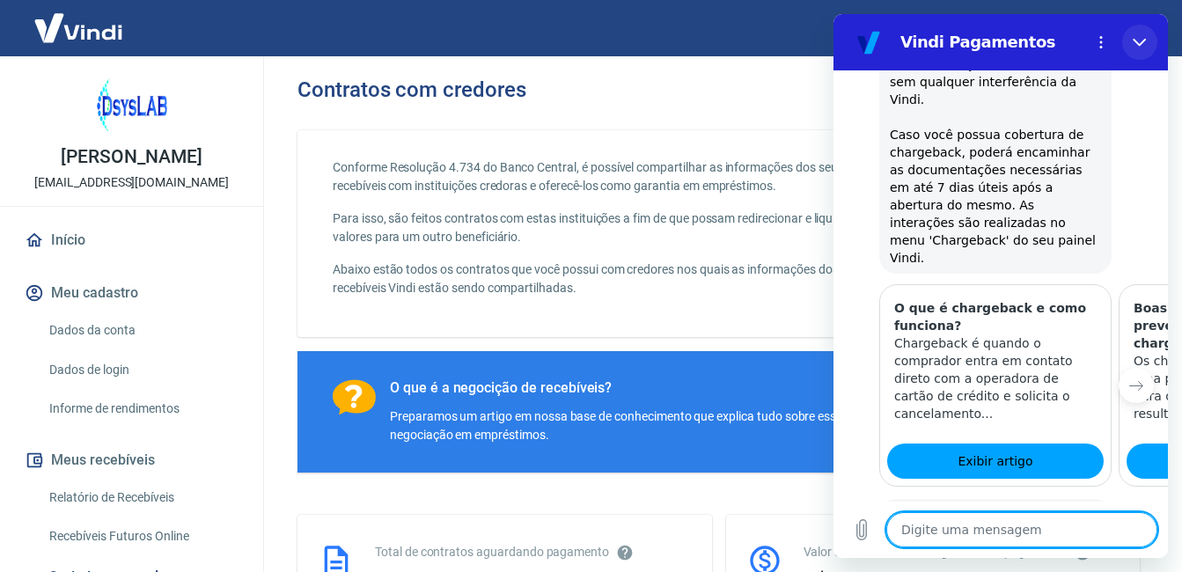
click at [1142, 41] on icon "Fechar" at bounding box center [1140, 42] width 14 height 14
type textarea "x"
